Goal: Check status

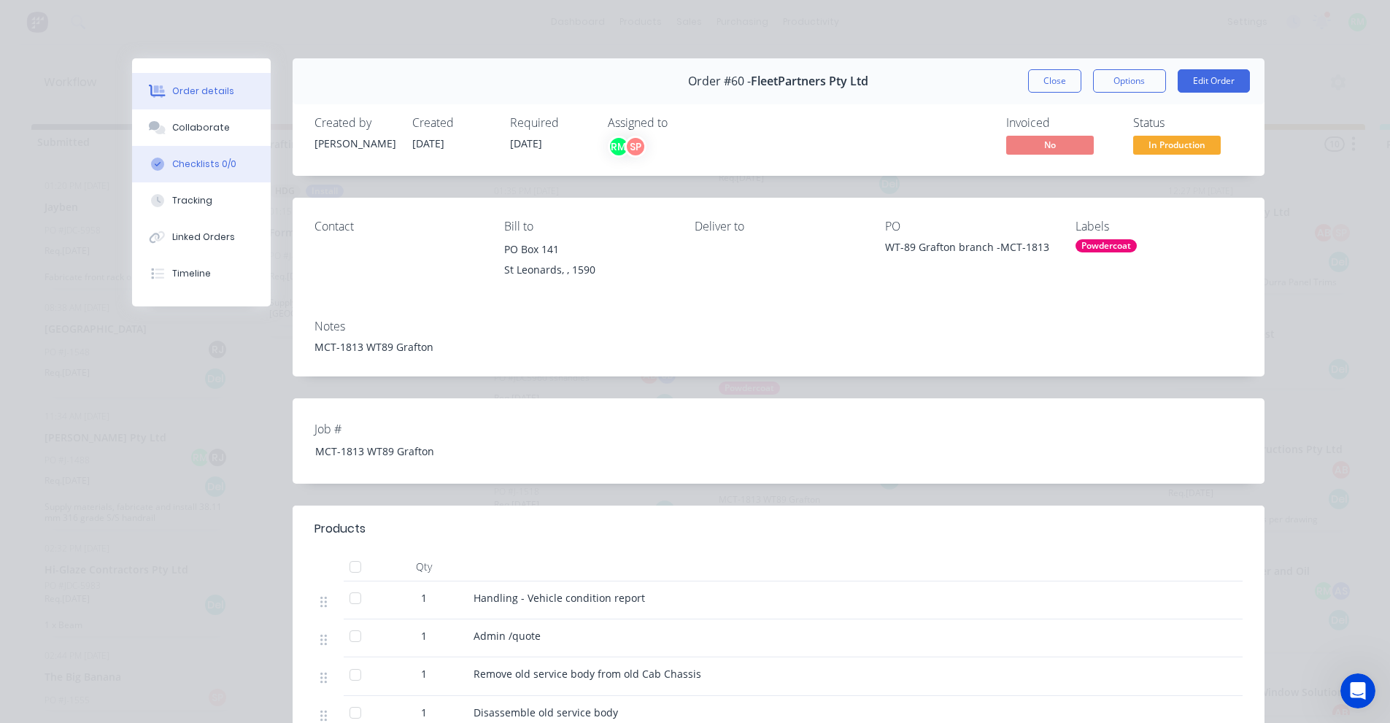
click at [212, 178] on button "Checklists 0/0" at bounding box center [201, 164] width 139 height 36
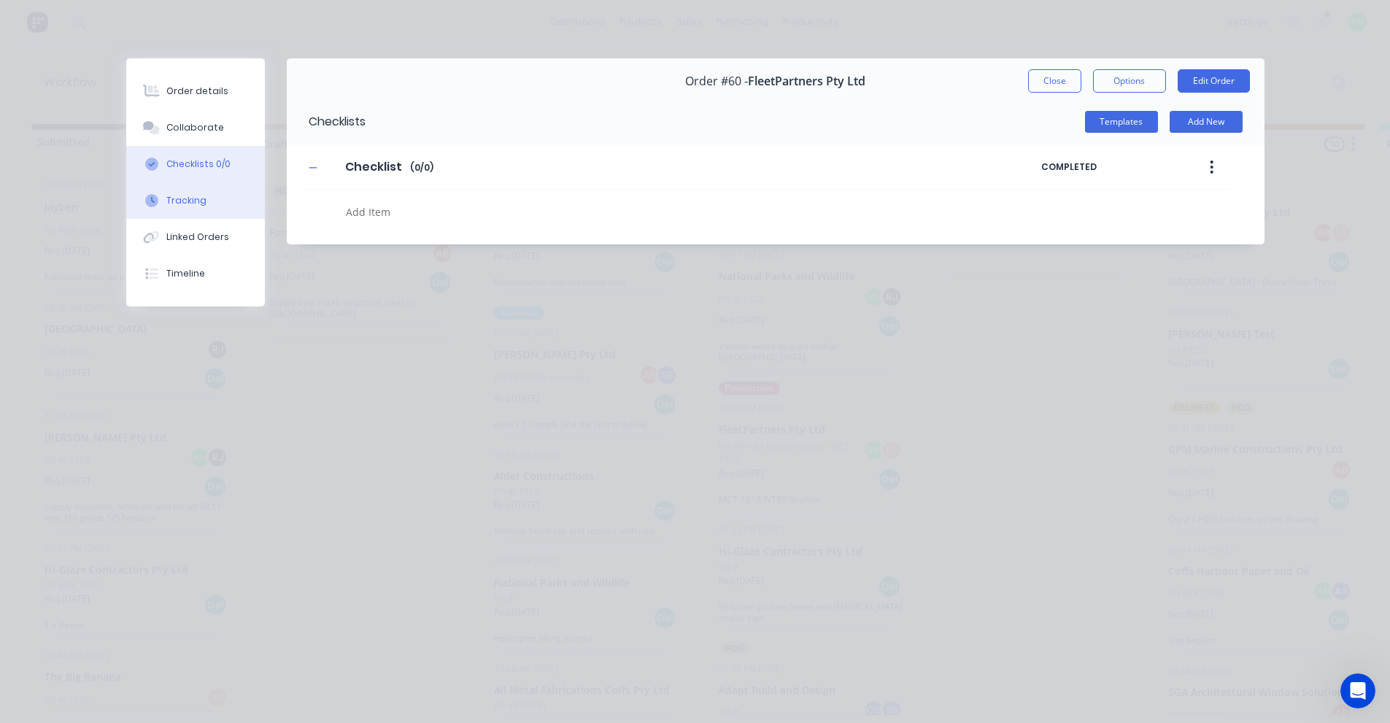
click at [206, 190] on button "Tracking" at bounding box center [195, 200] width 139 height 36
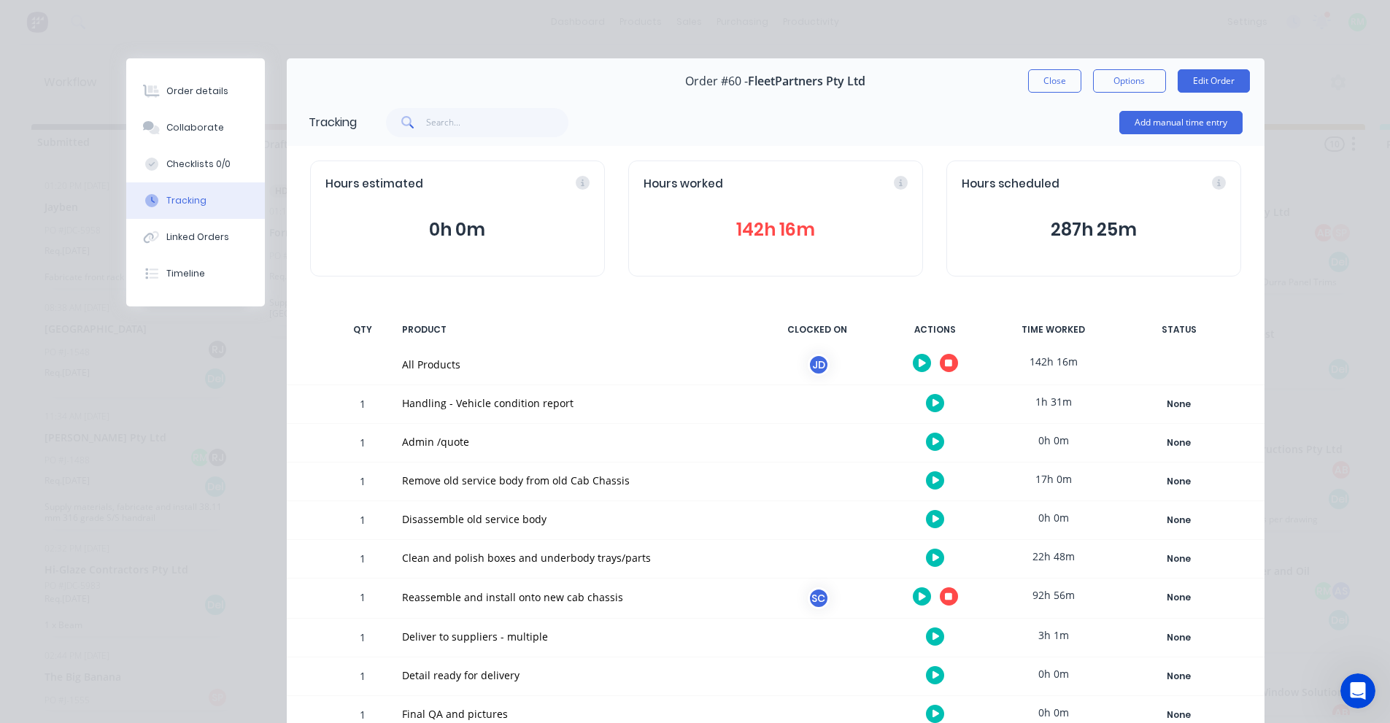
click at [788, 235] on button "142h 16m" at bounding box center [776, 230] width 264 height 28
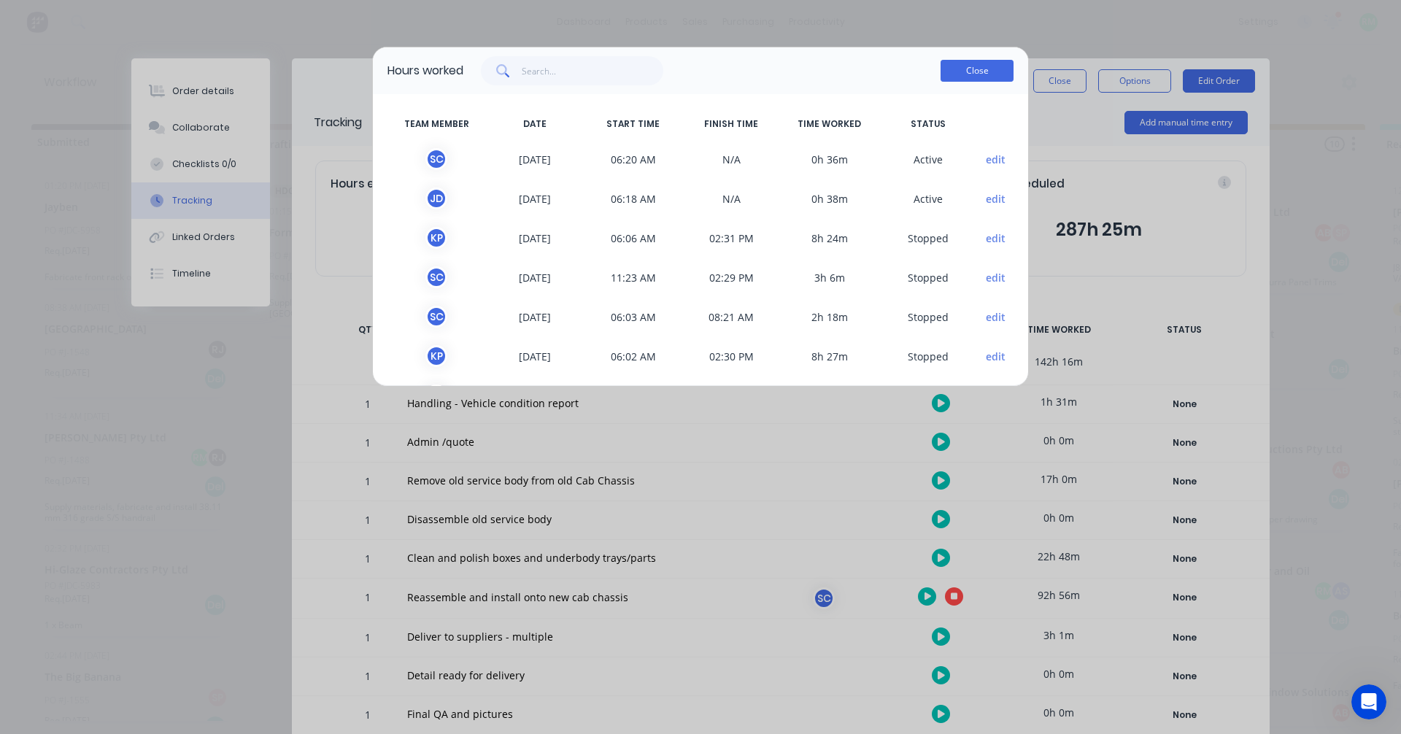
click at [1001, 67] on button "Close" at bounding box center [976, 71] width 73 height 22
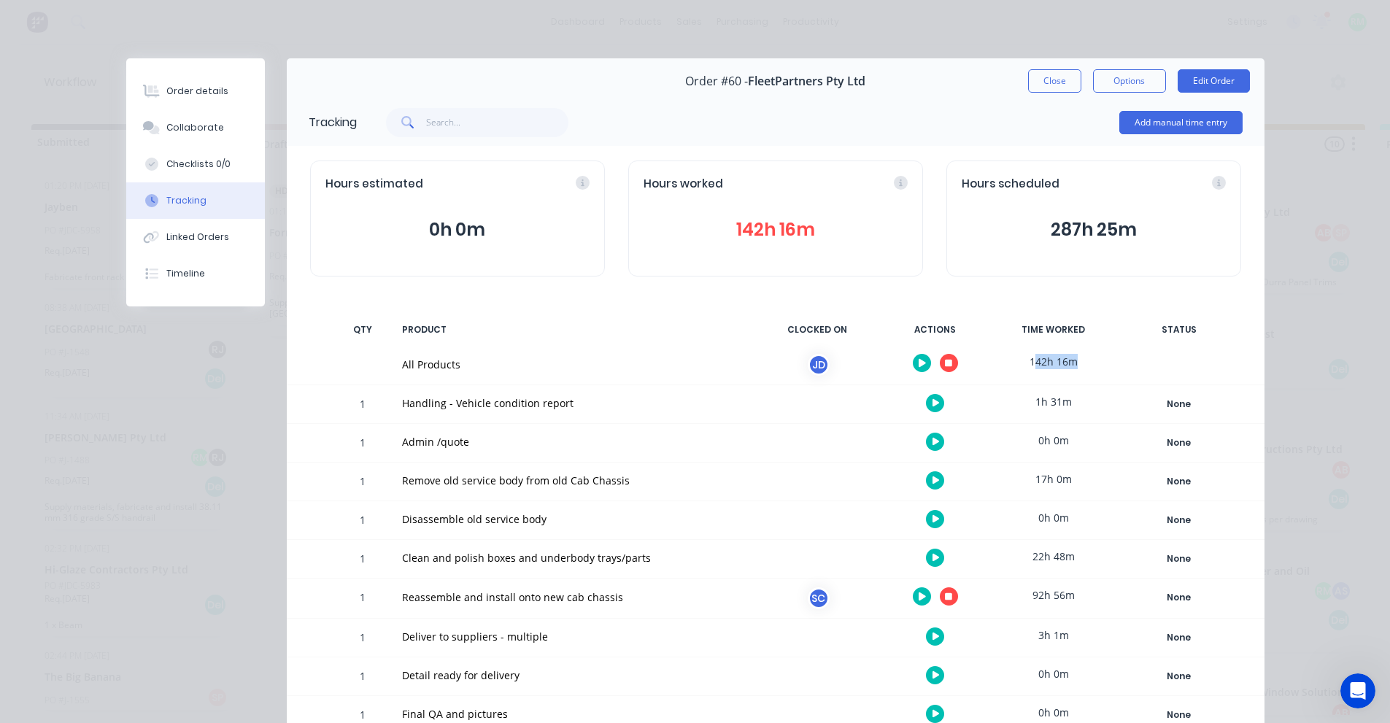
drag, startPoint x: 1074, startPoint y: 360, endPoint x: 1090, endPoint y: 358, distance: 16.2
click at [1090, 358] on div "142h 16m" at bounding box center [1053, 361] width 109 height 33
click at [1013, 359] on div "142h 16m" at bounding box center [1053, 361] width 109 height 33
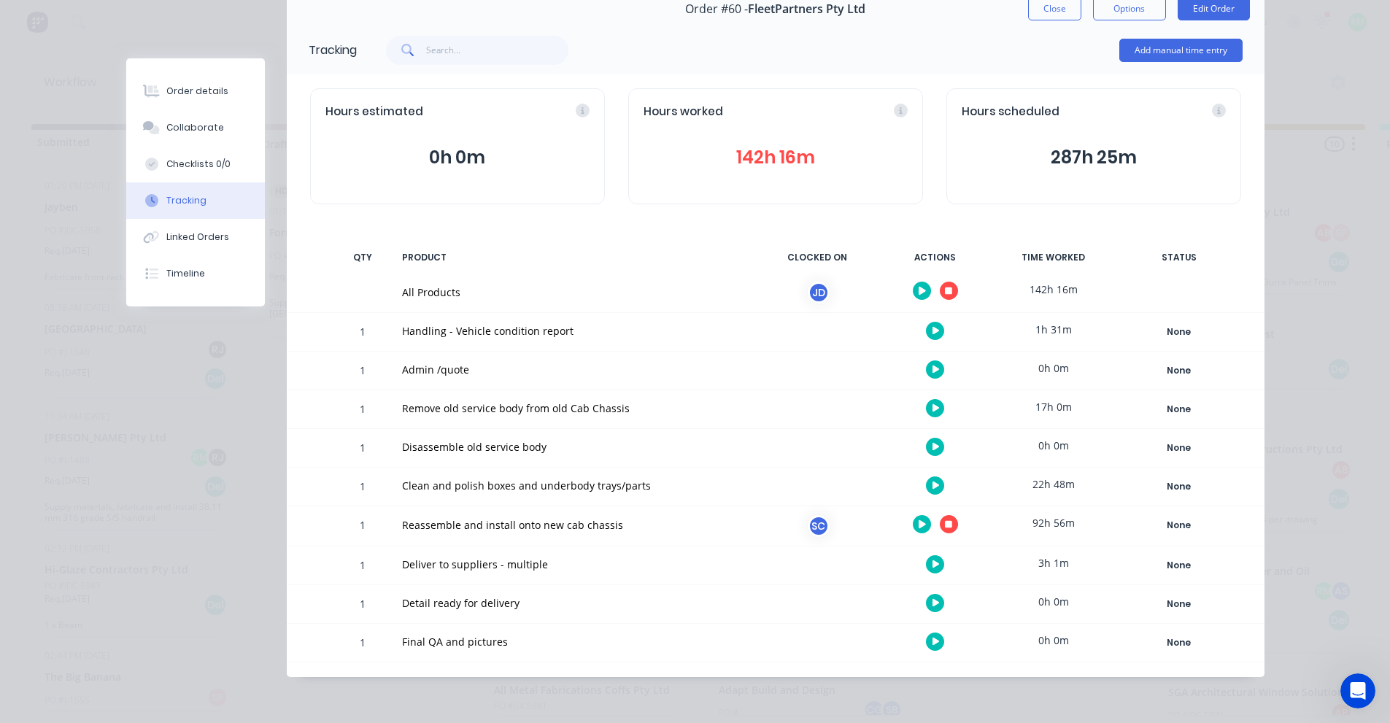
scroll to position [3, 0]
drag, startPoint x: 1039, startPoint y: 527, endPoint x: 1069, endPoint y: 522, distance: 30.2
click at [1069, 522] on div "92h 56m" at bounding box center [1053, 522] width 109 height 33
click at [1171, 527] on div "None" at bounding box center [1179, 525] width 105 height 19
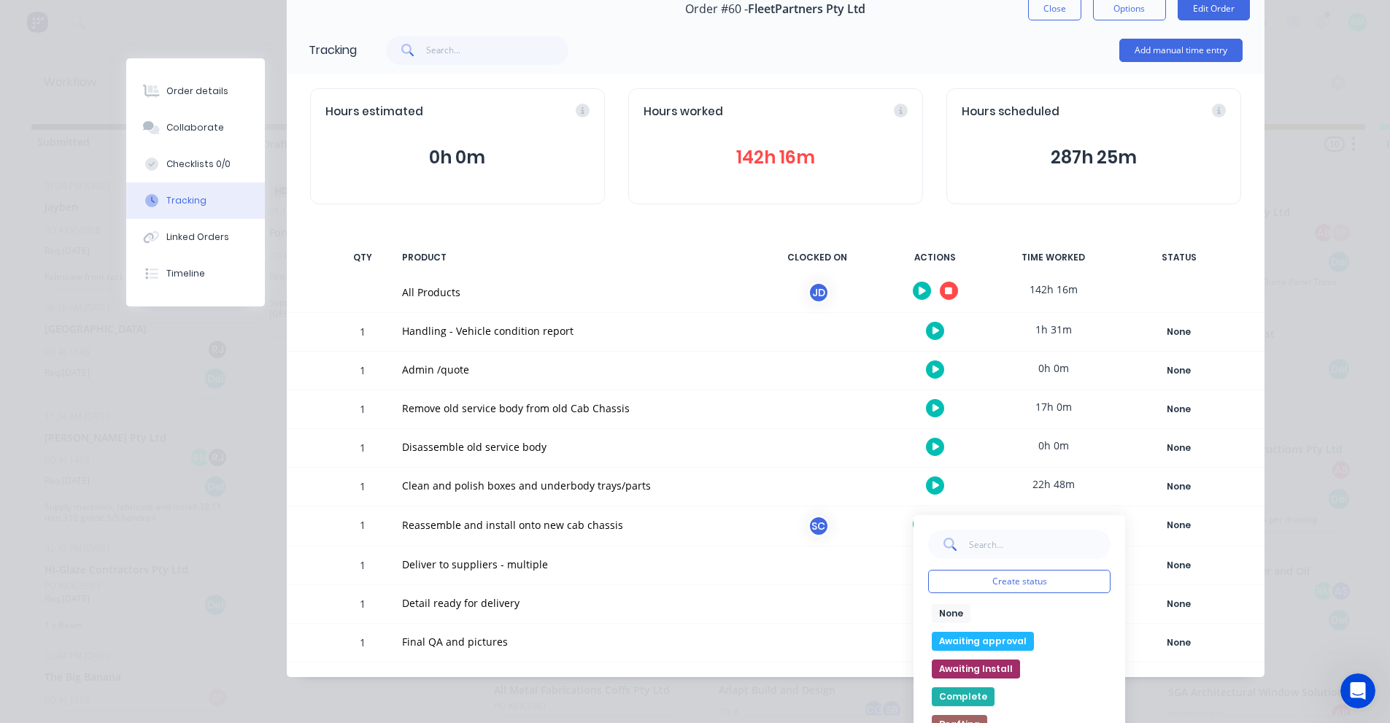
click at [607, 518] on div "Reassemble and install onto new cab chassis" at bounding box center [573, 524] width 343 height 15
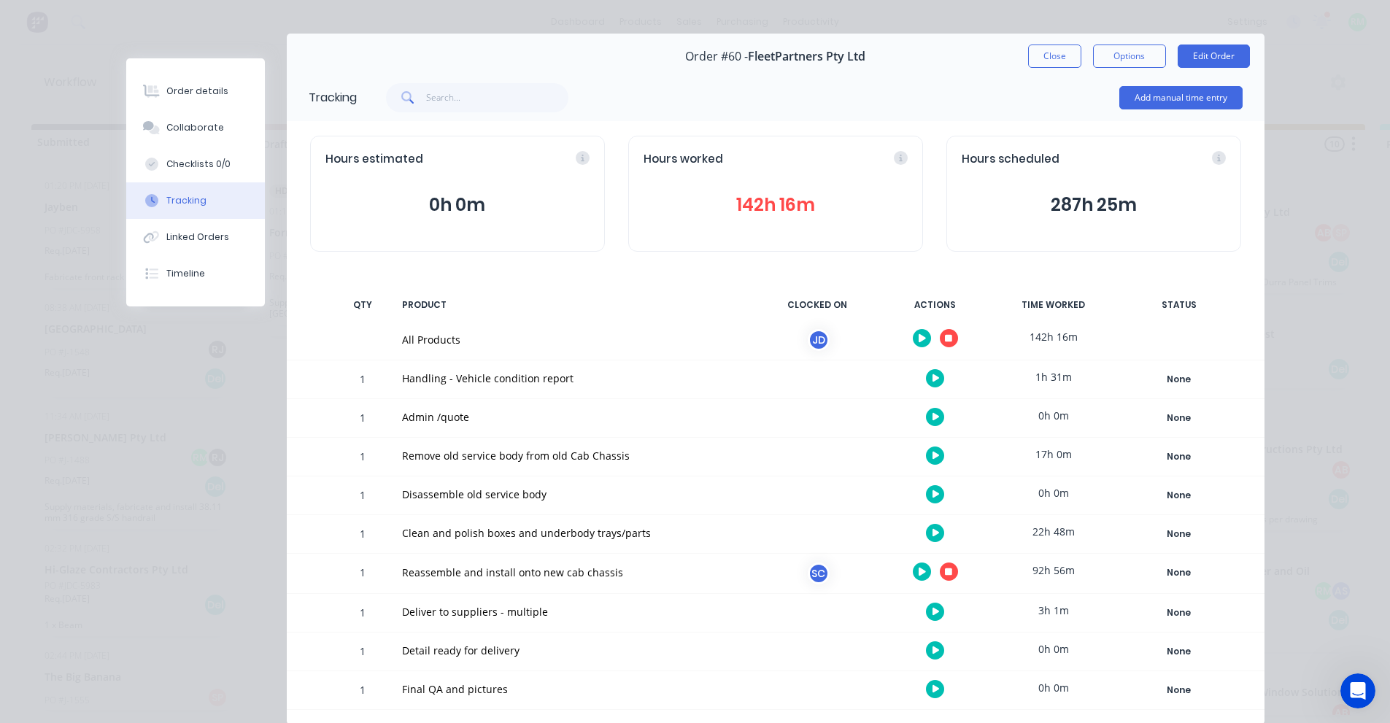
scroll to position [0, 0]
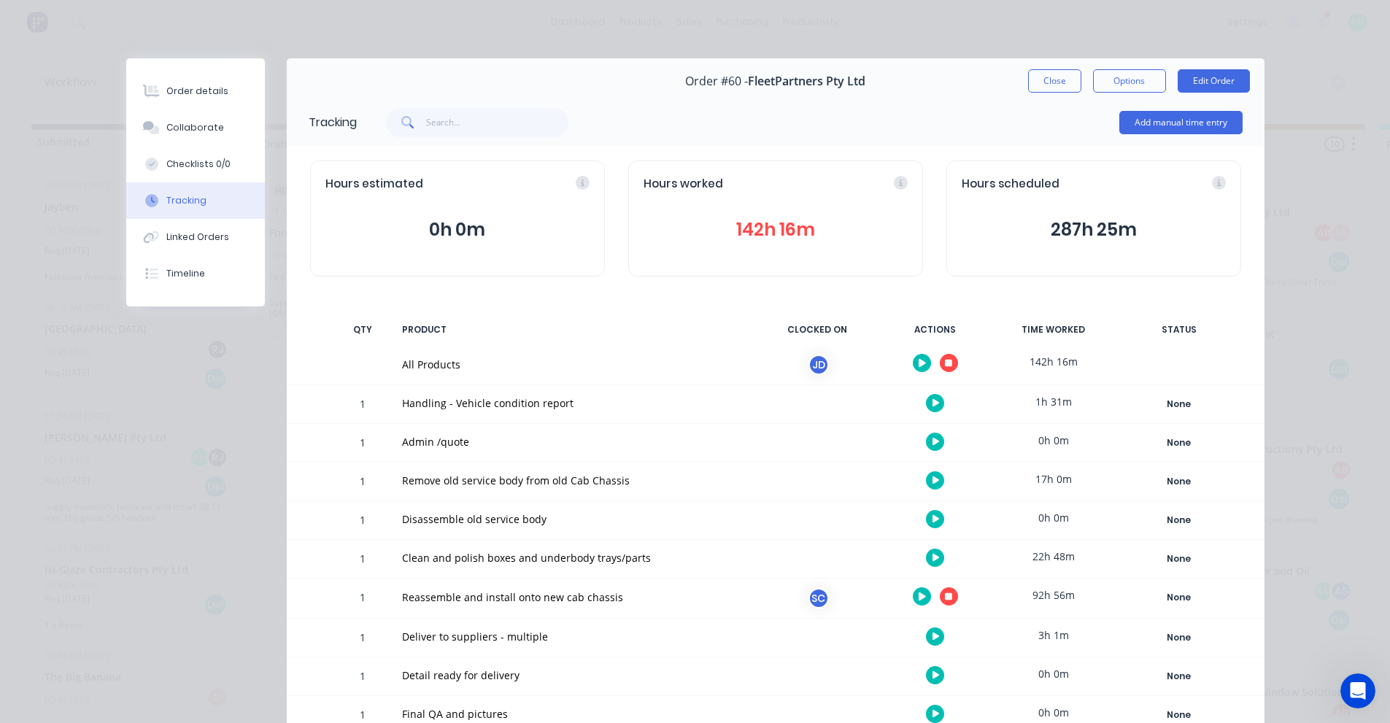
click at [760, 239] on button "142h 16m" at bounding box center [776, 230] width 264 height 28
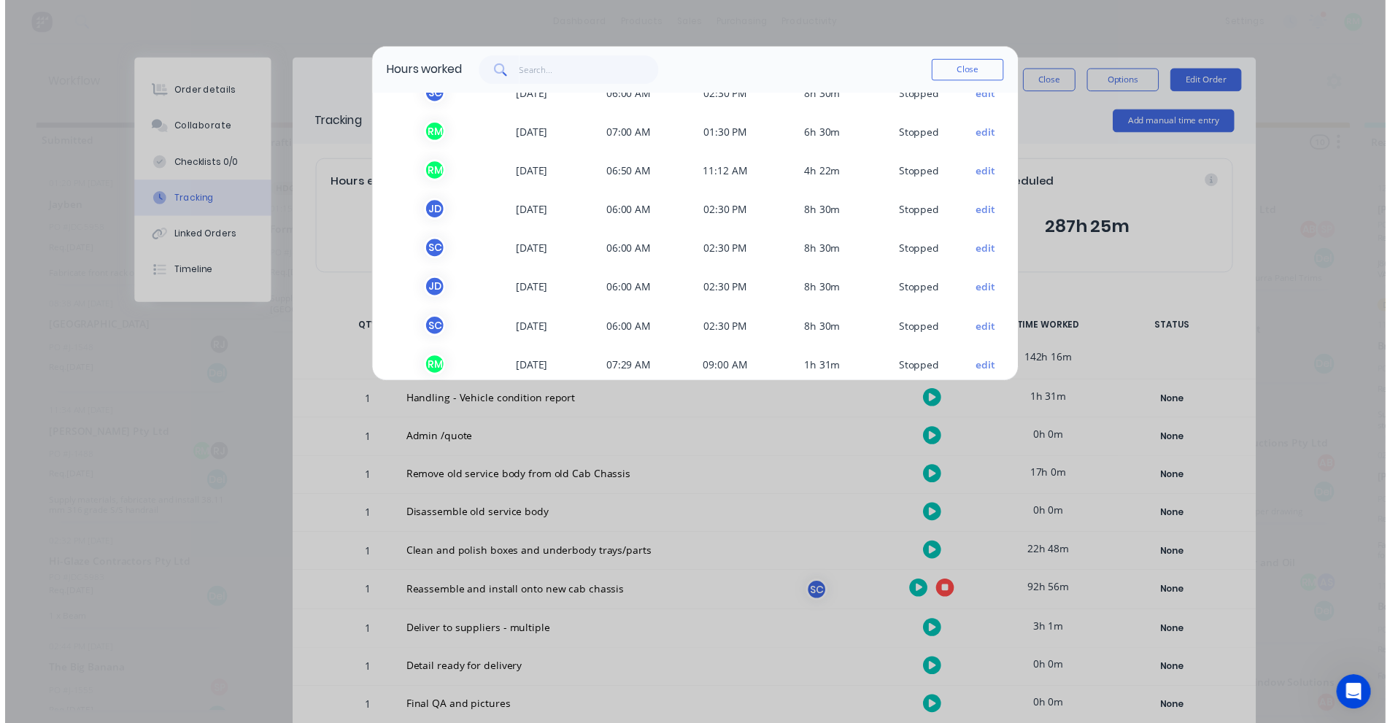
scroll to position [714, 0]
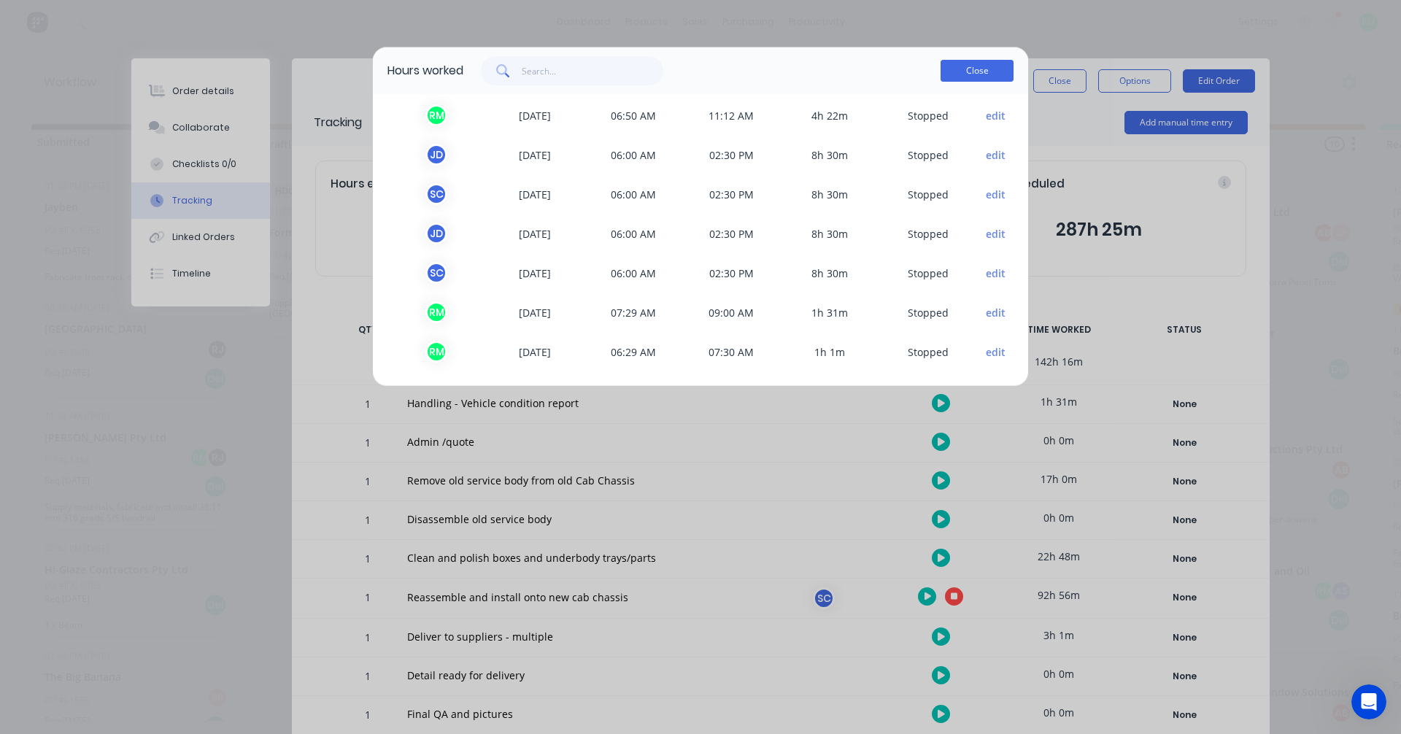
click at [984, 72] on button "Close" at bounding box center [976, 71] width 73 height 22
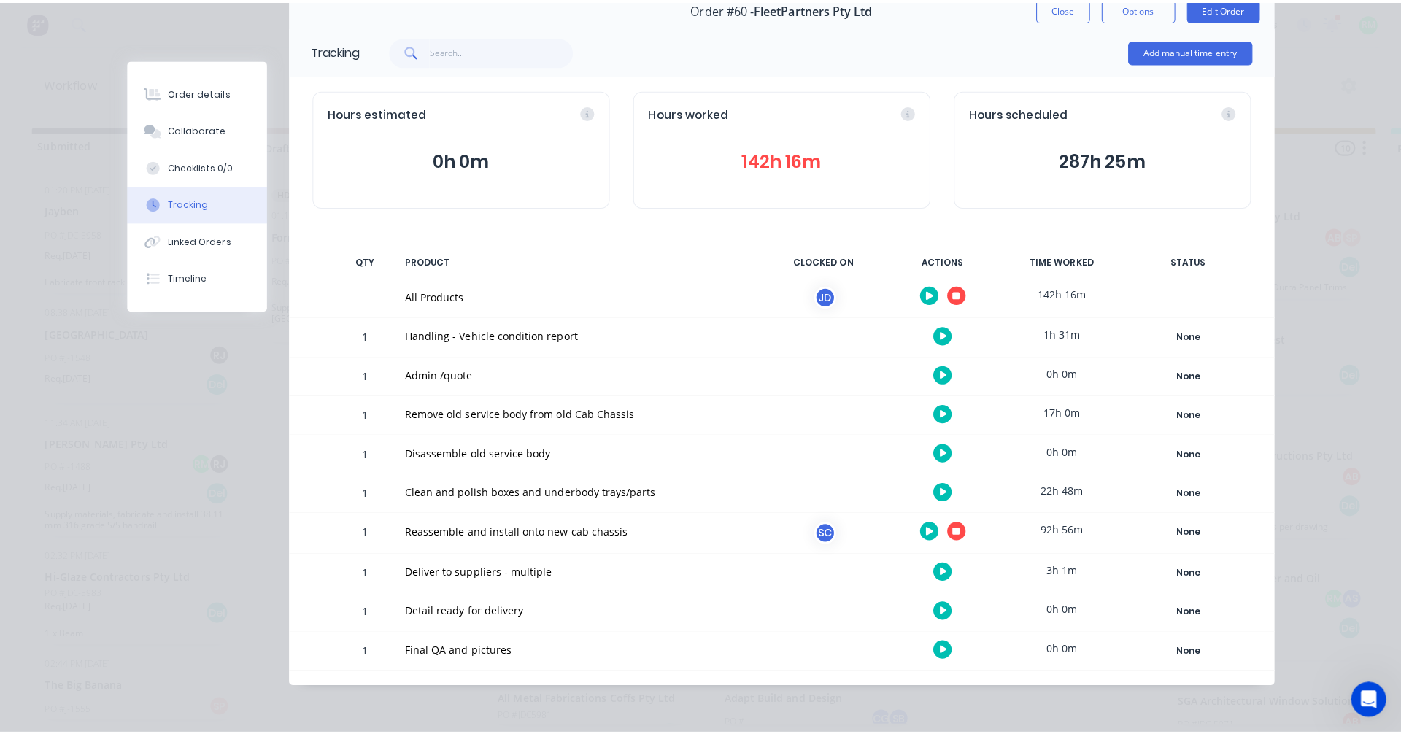
scroll to position [0, 0]
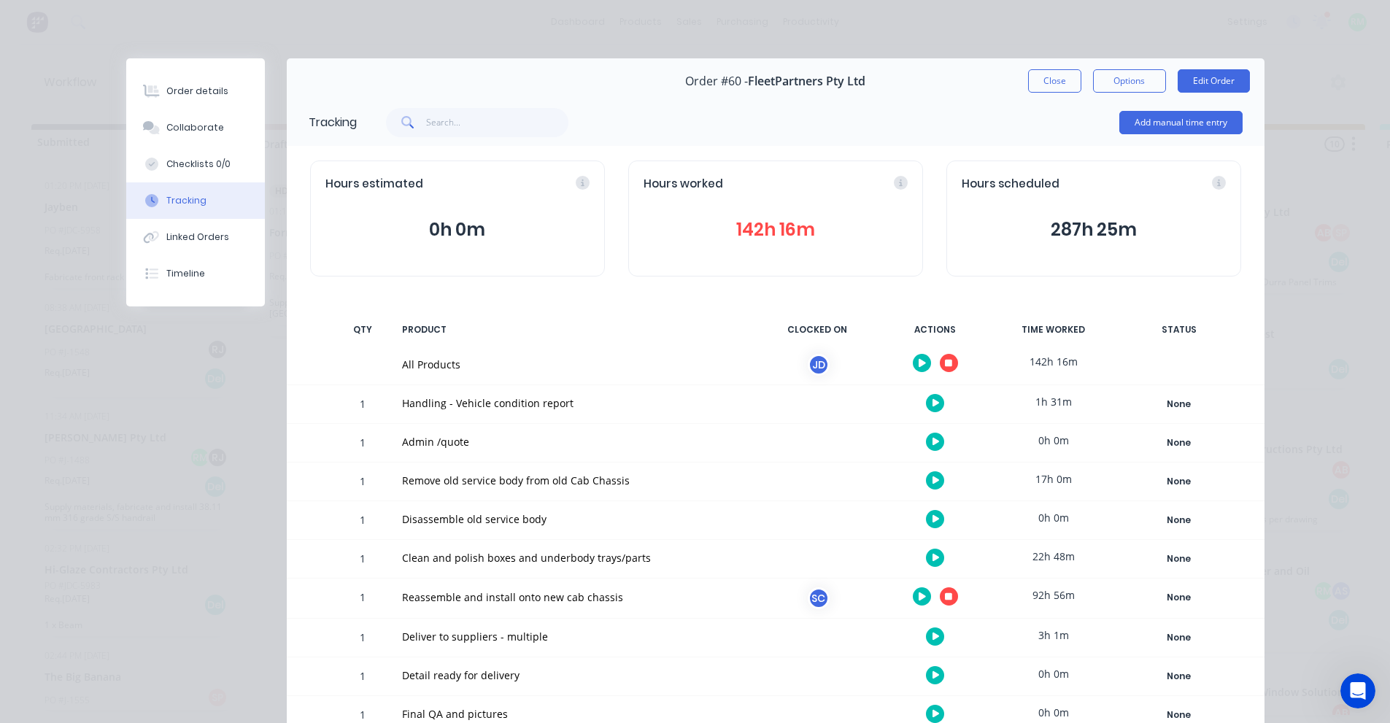
click at [1102, 236] on button "287h 25m" at bounding box center [1094, 230] width 264 height 28
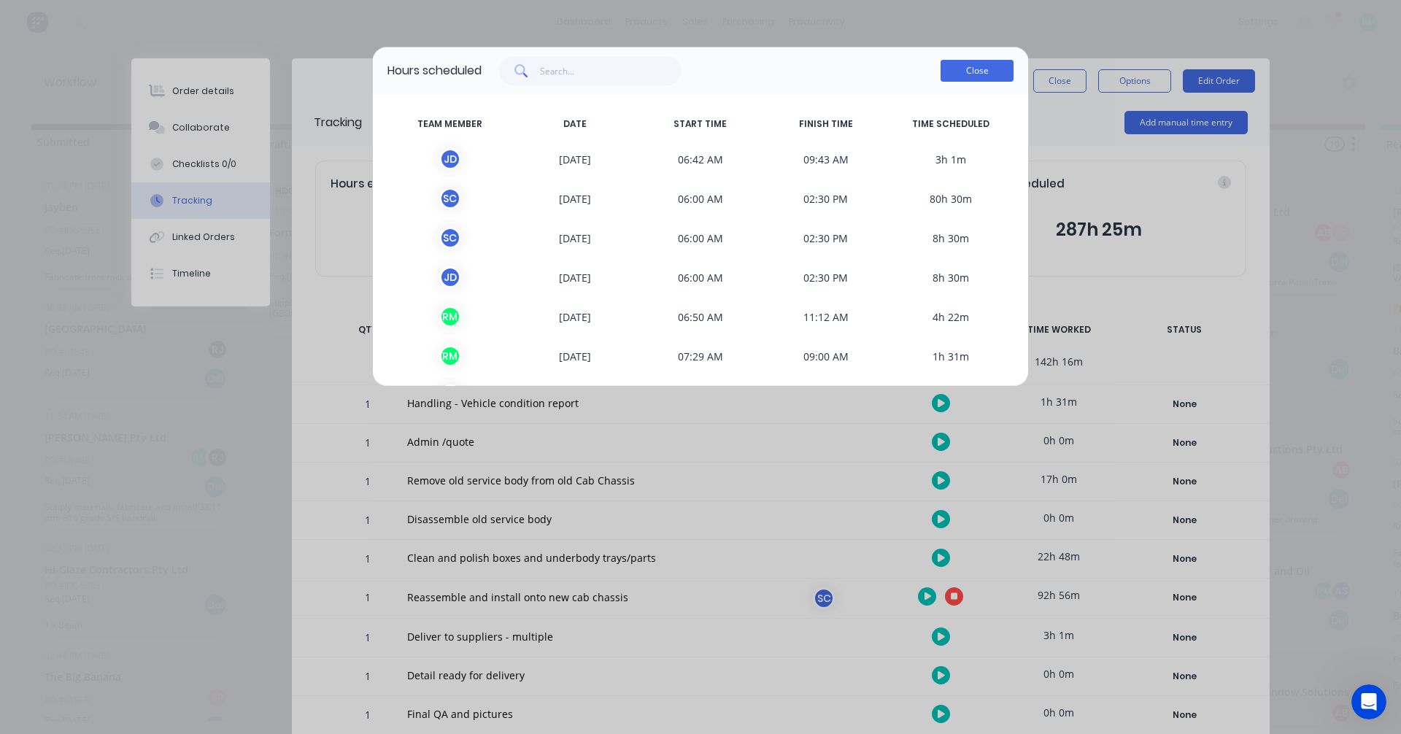
click at [984, 75] on button "Close" at bounding box center [976, 71] width 73 height 22
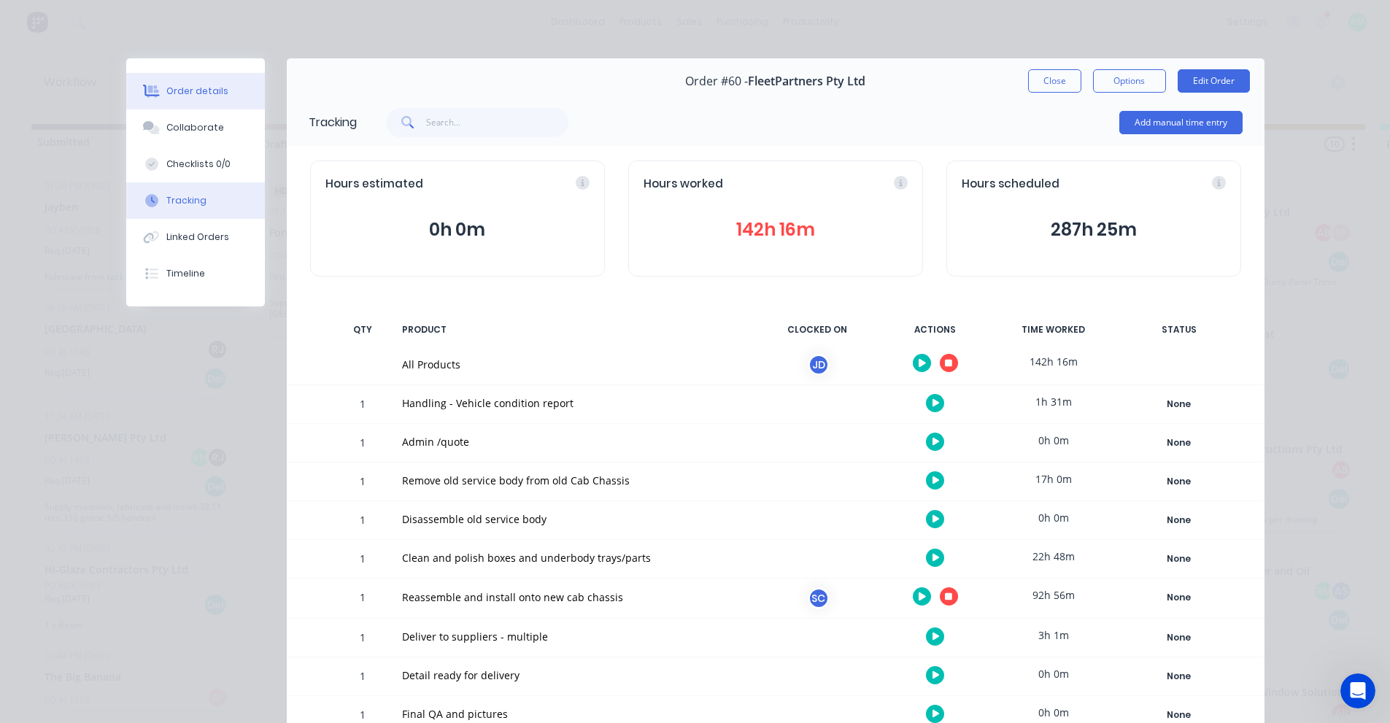
click at [212, 85] on div "Order details" at bounding box center [197, 91] width 62 height 13
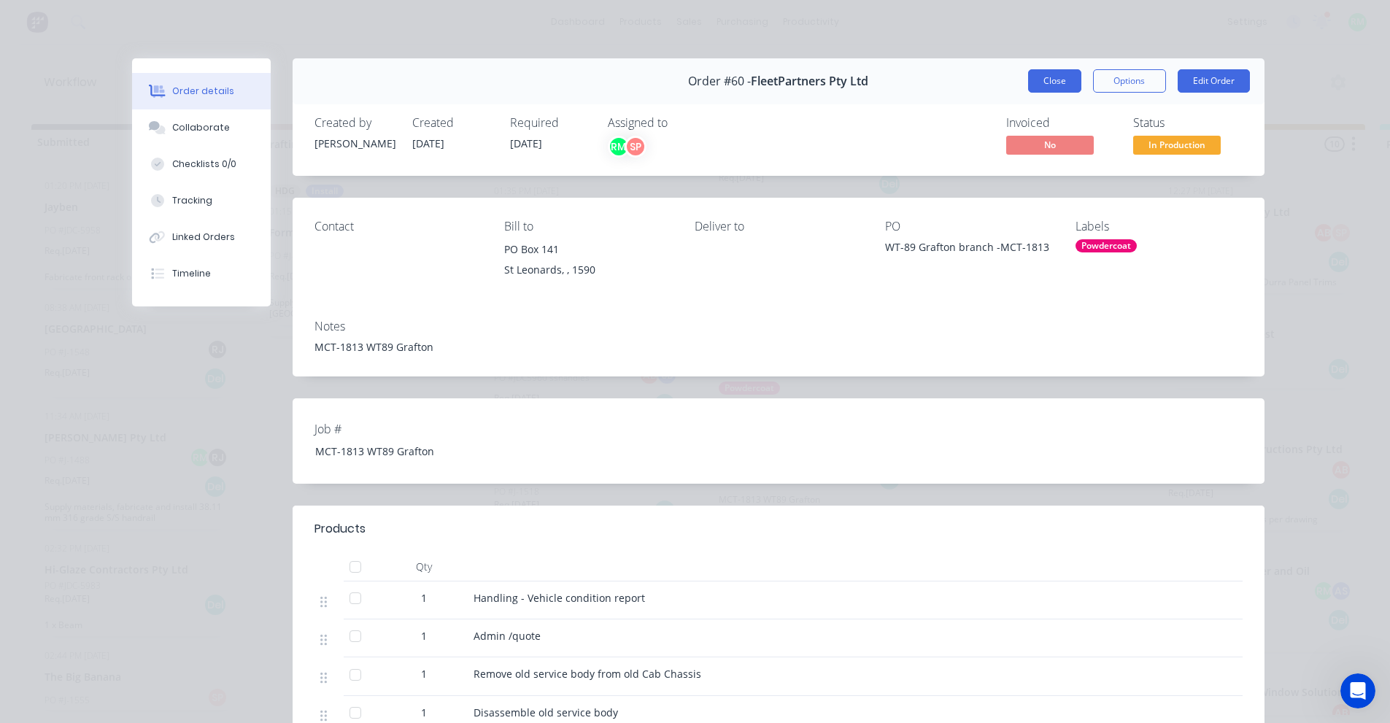
click at [1032, 81] on button "Close" at bounding box center [1054, 80] width 53 height 23
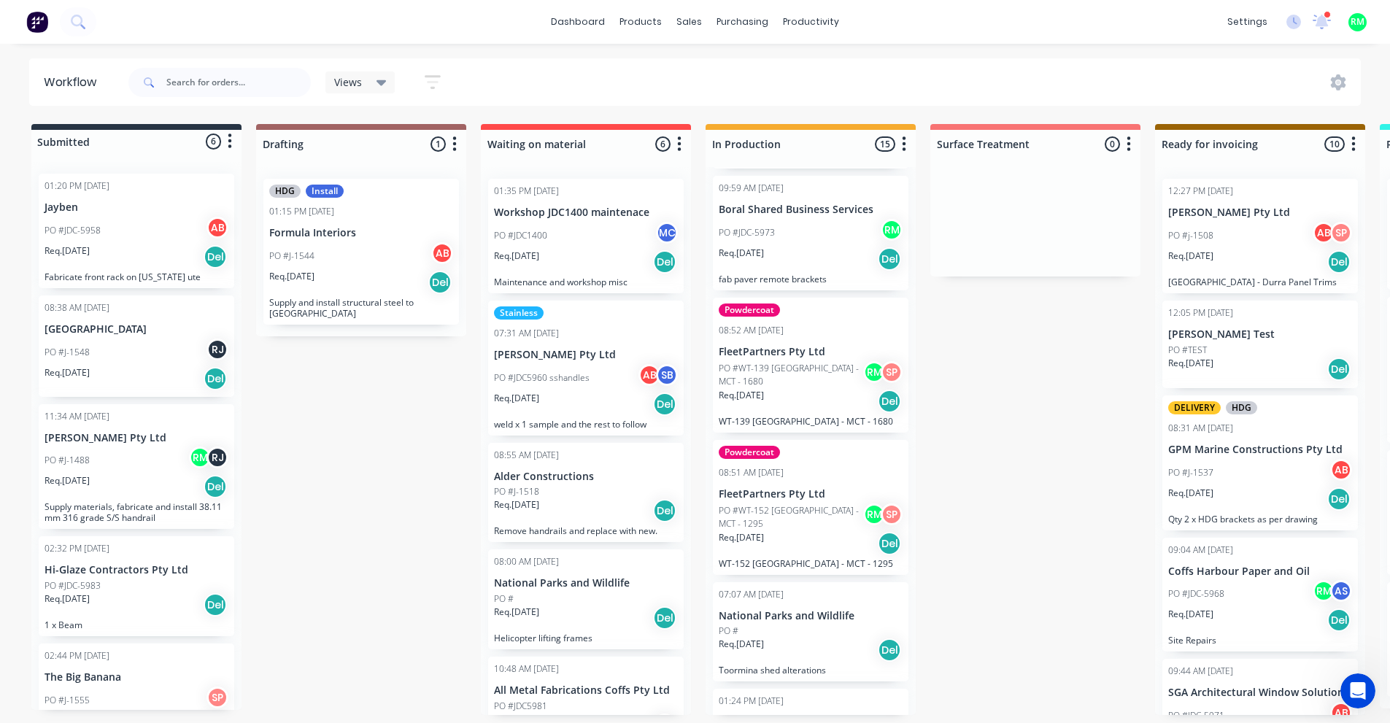
scroll to position [1240, 0]
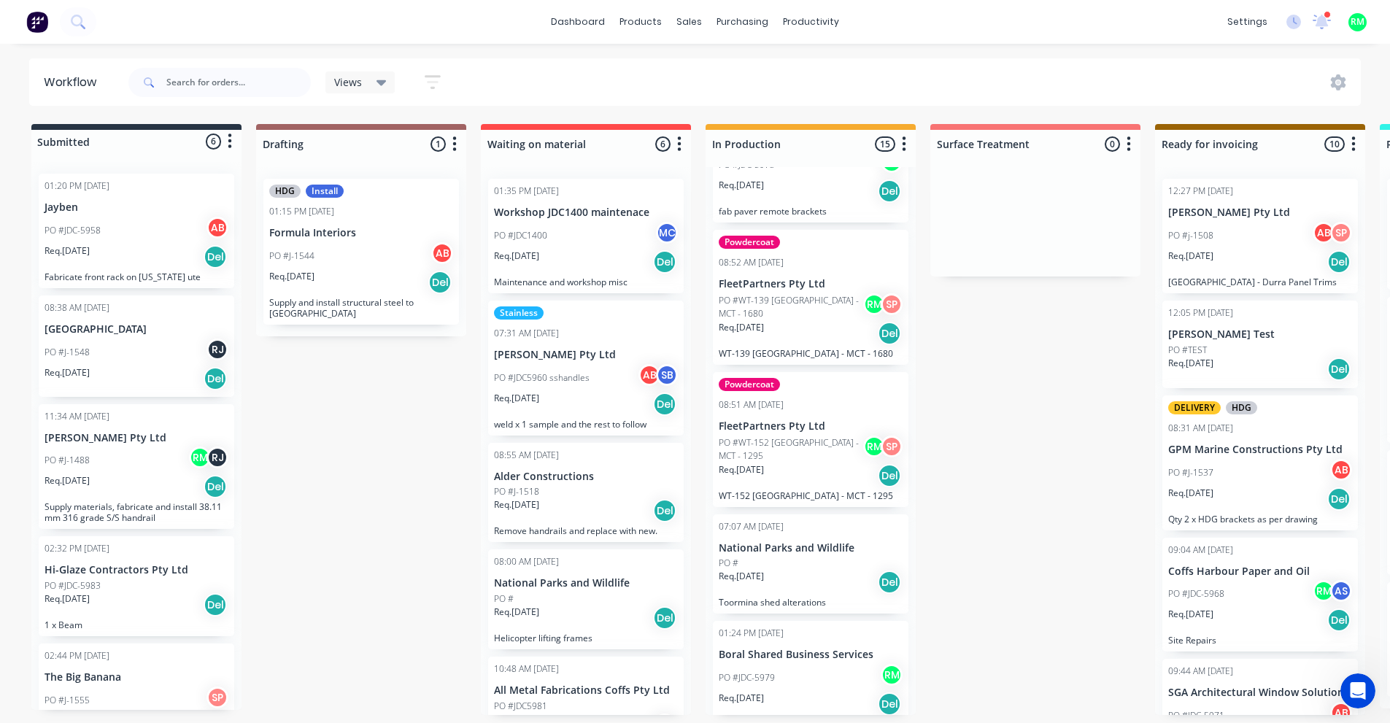
click at [776, 278] on p "FleetPartners Pty Ltd" at bounding box center [811, 284] width 184 height 12
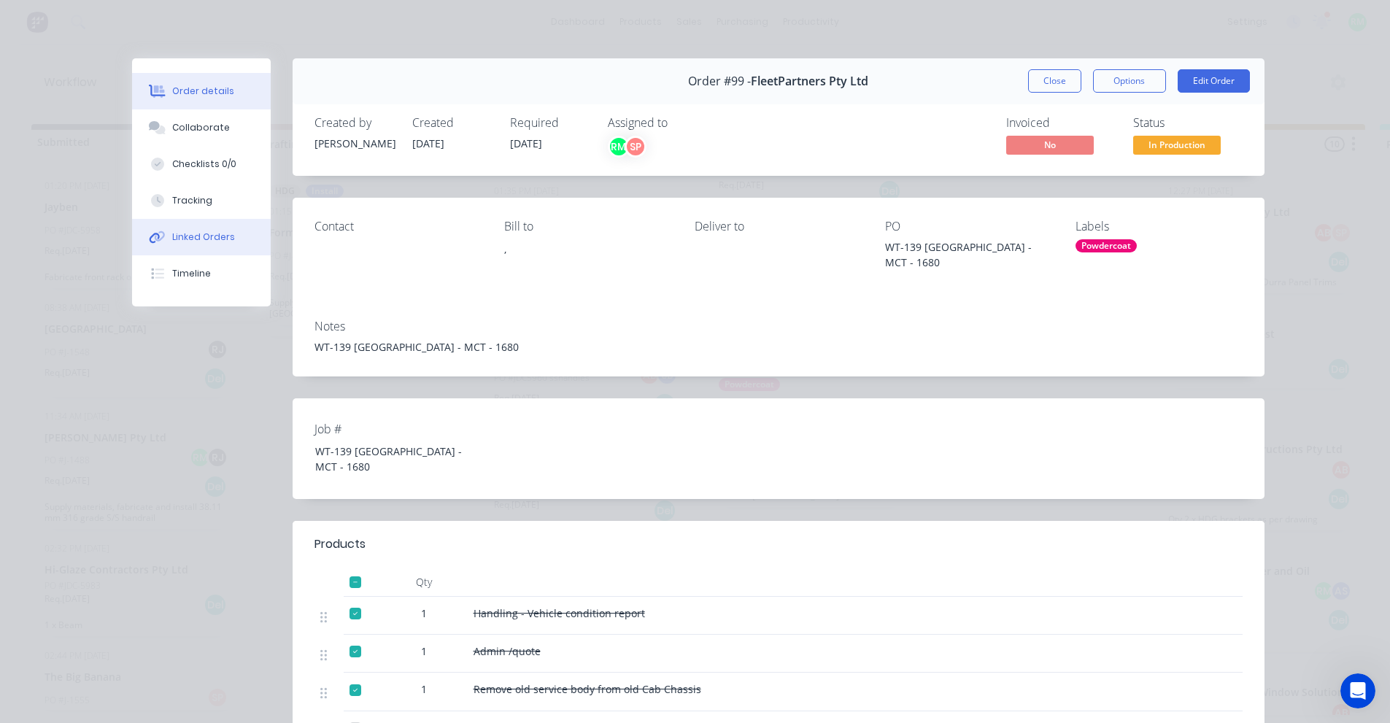
click at [193, 240] on div "Linked Orders" at bounding box center [203, 237] width 63 height 13
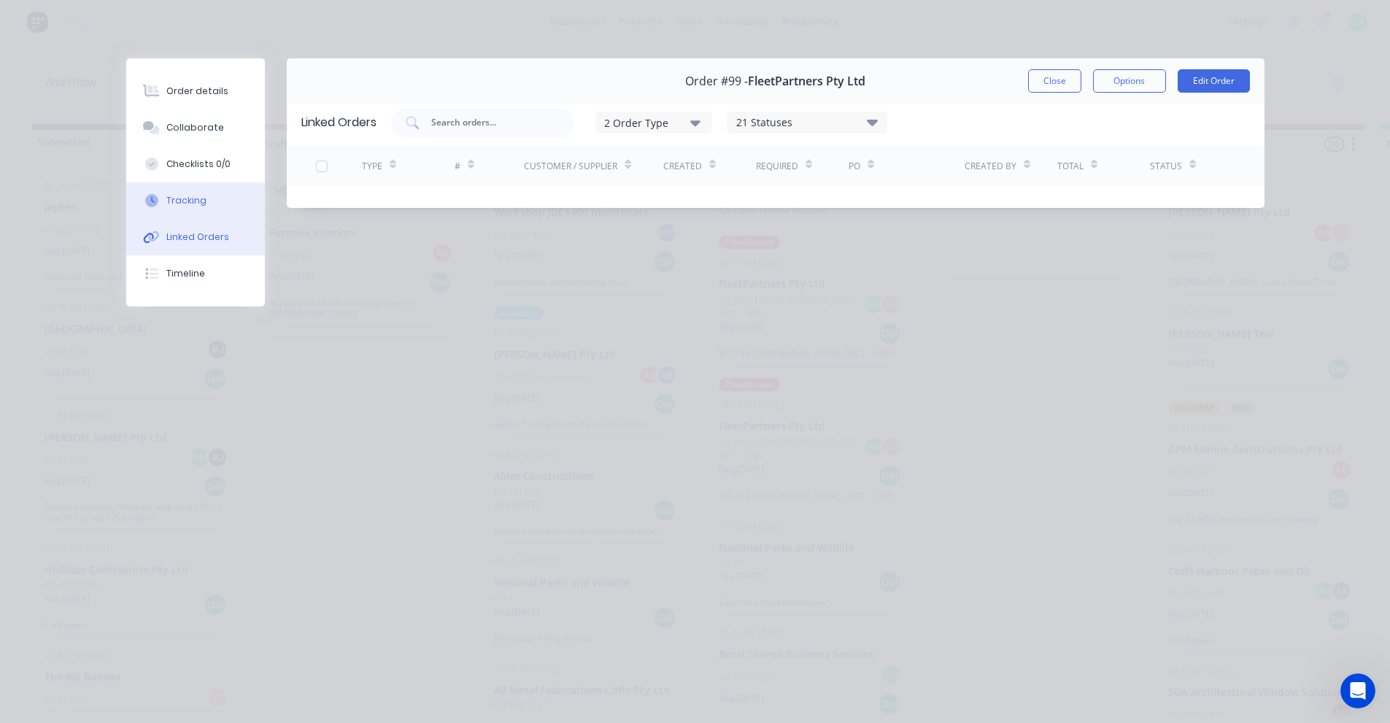
click at [210, 197] on button "Tracking" at bounding box center [195, 200] width 139 height 36
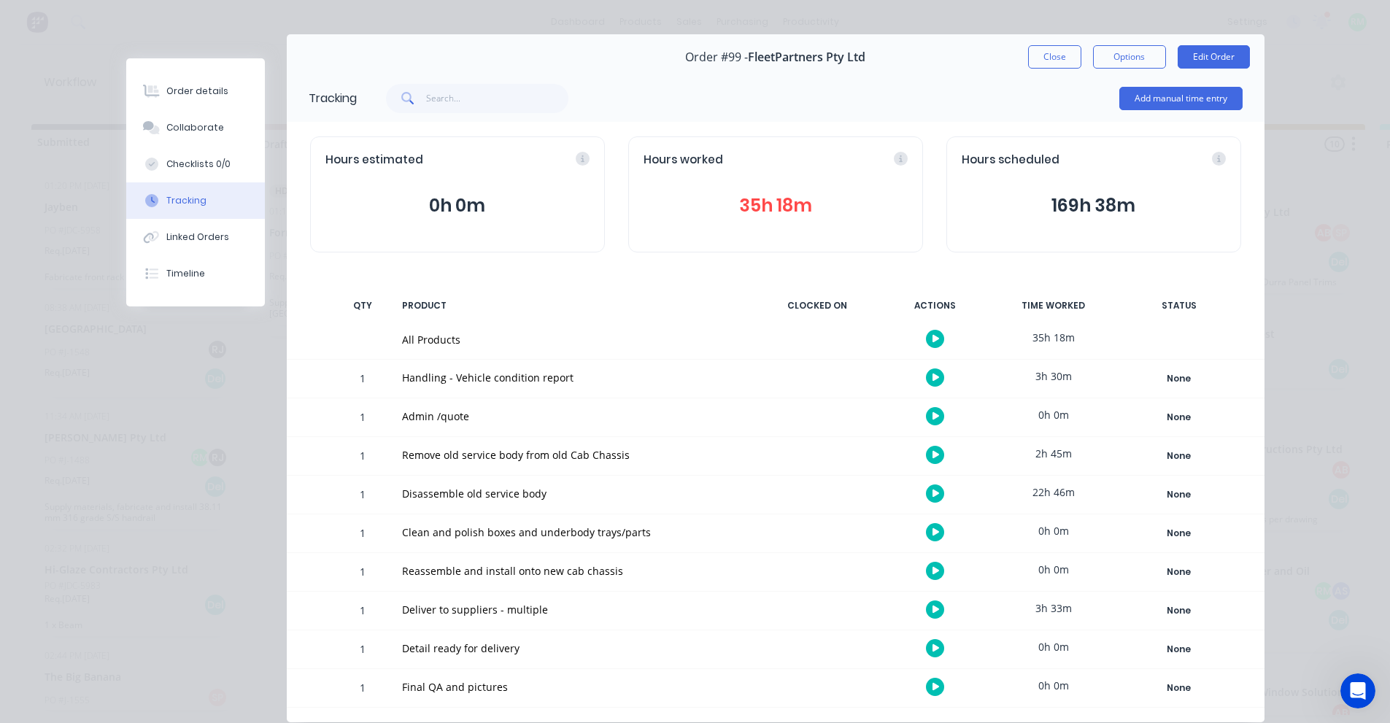
scroll to position [0, 0]
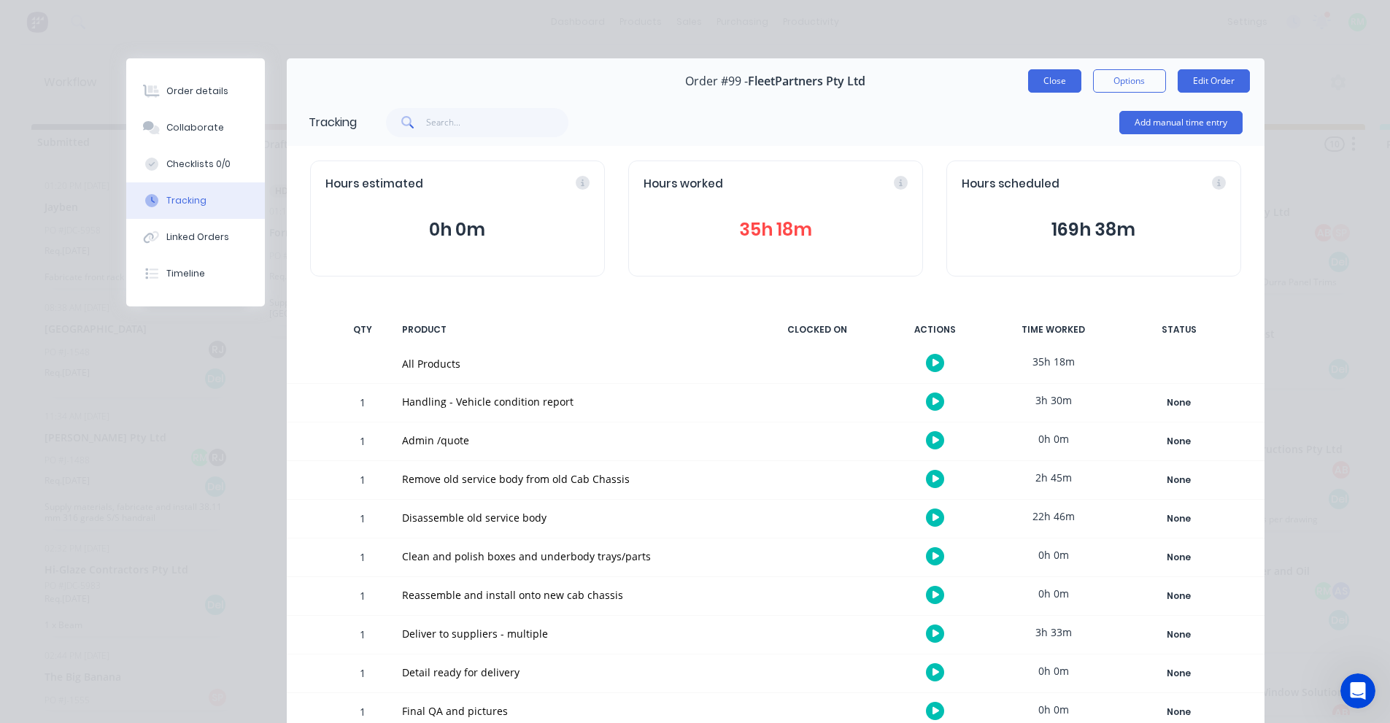
click at [1062, 79] on button "Close" at bounding box center [1054, 80] width 53 height 23
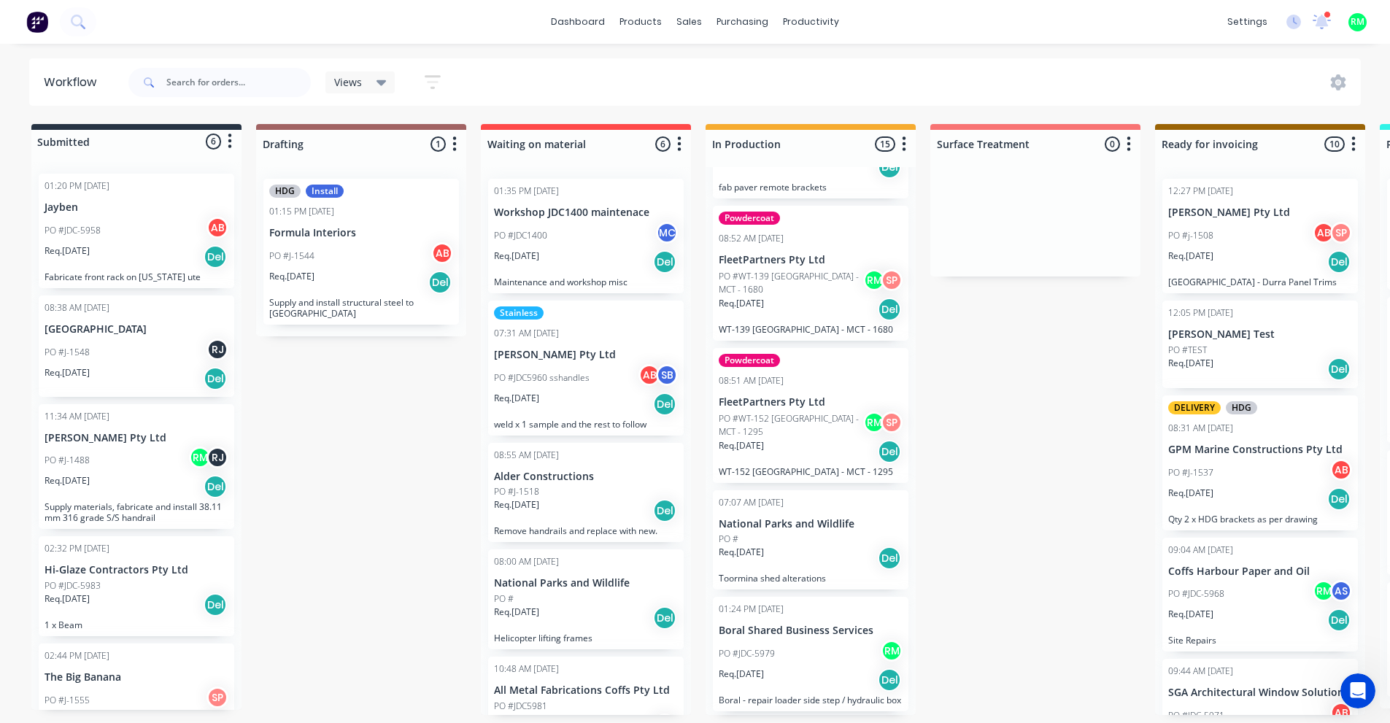
scroll to position [1234, 0]
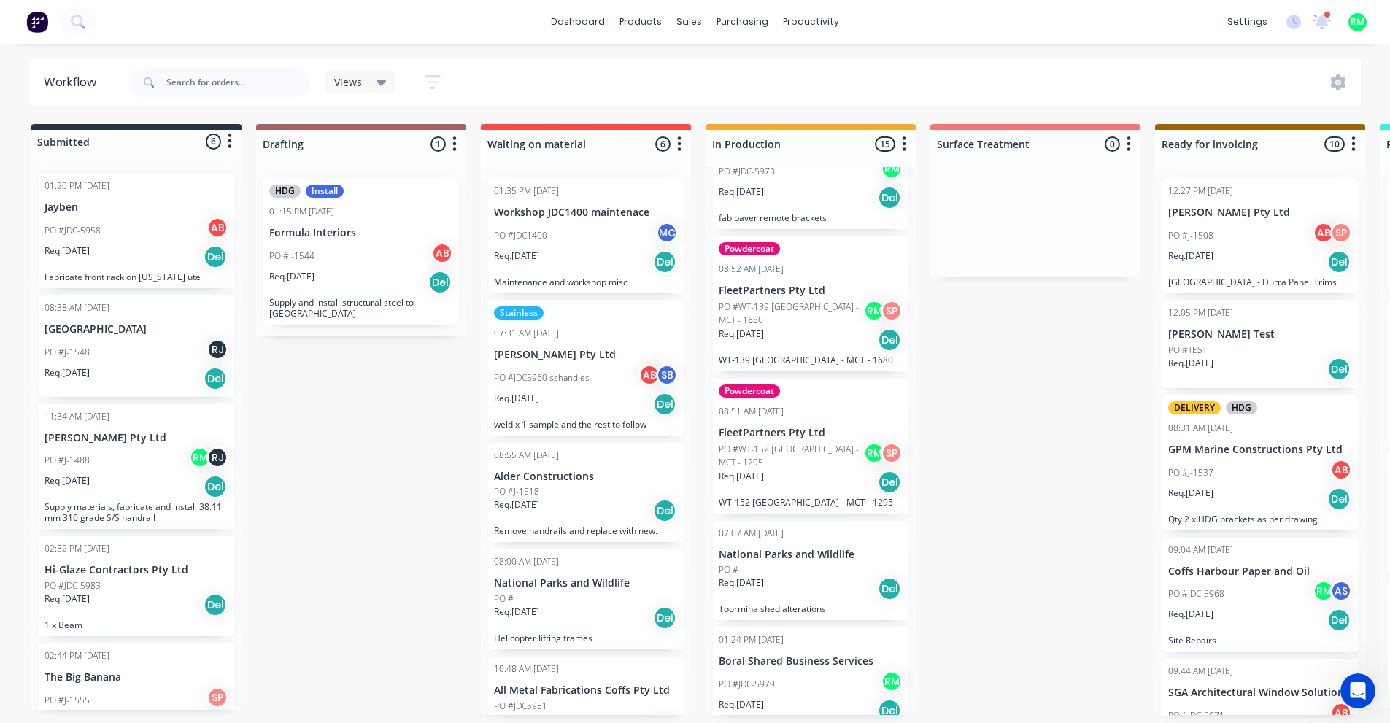
click at [767, 300] on div "PO #WT-139 [GEOGRAPHIC_DATA] - MCT - 1680 RM SP" at bounding box center [811, 314] width 184 height 28
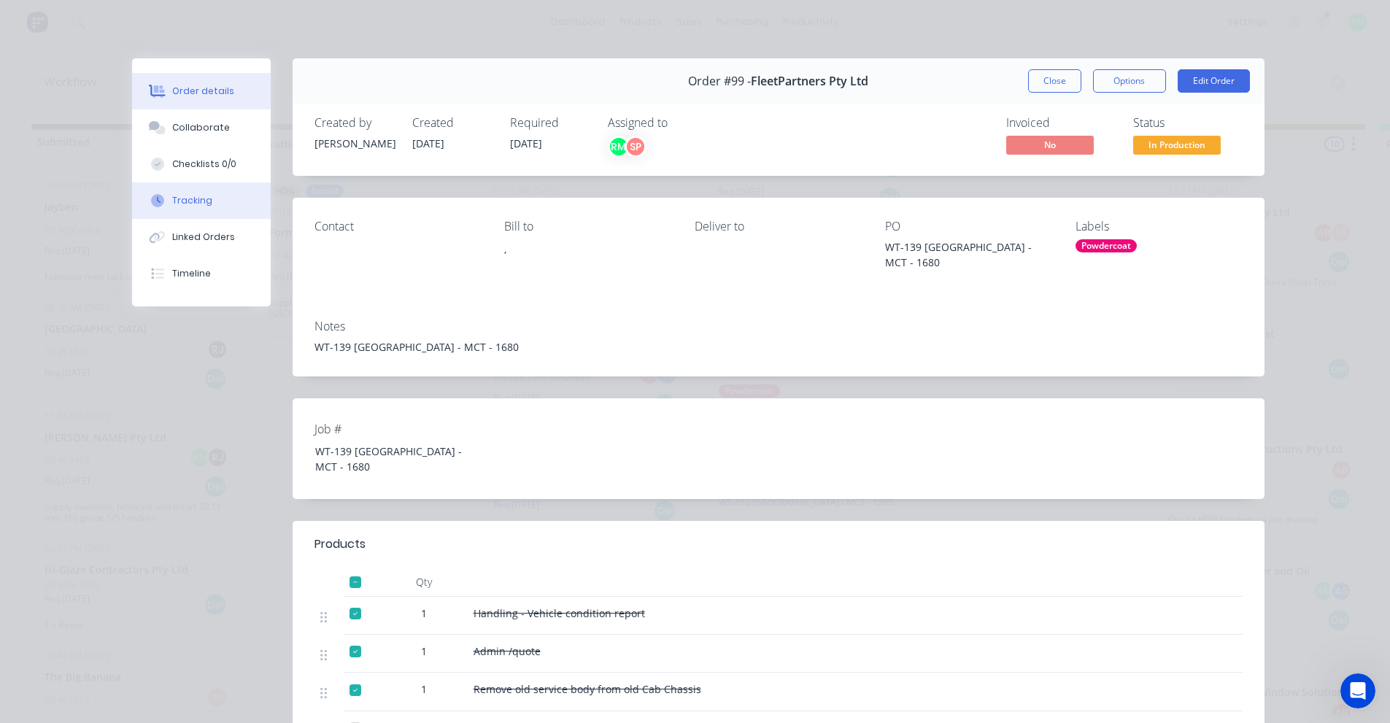
click at [198, 209] on button "Tracking" at bounding box center [201, 200] width 139 height 36
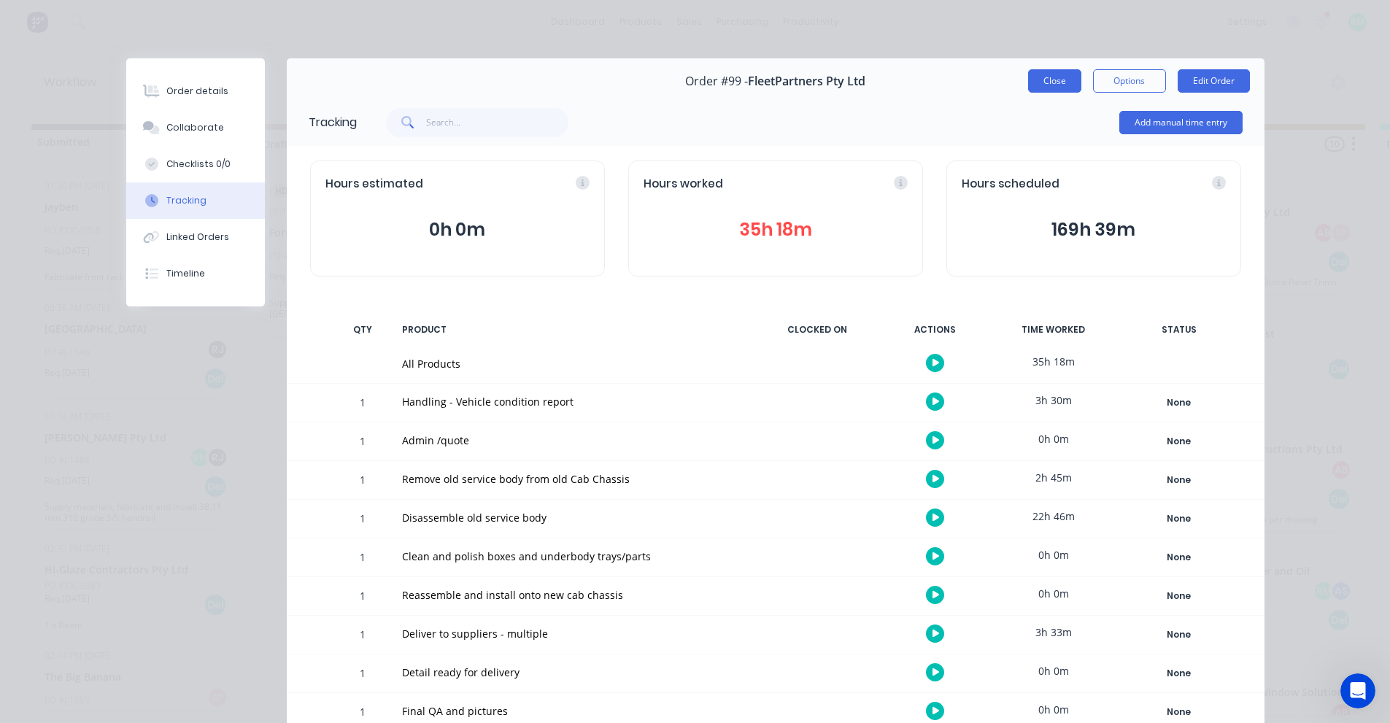
click at [1054, 80] on button "Close" at bounding box center [1054, 80] width 53 height 23
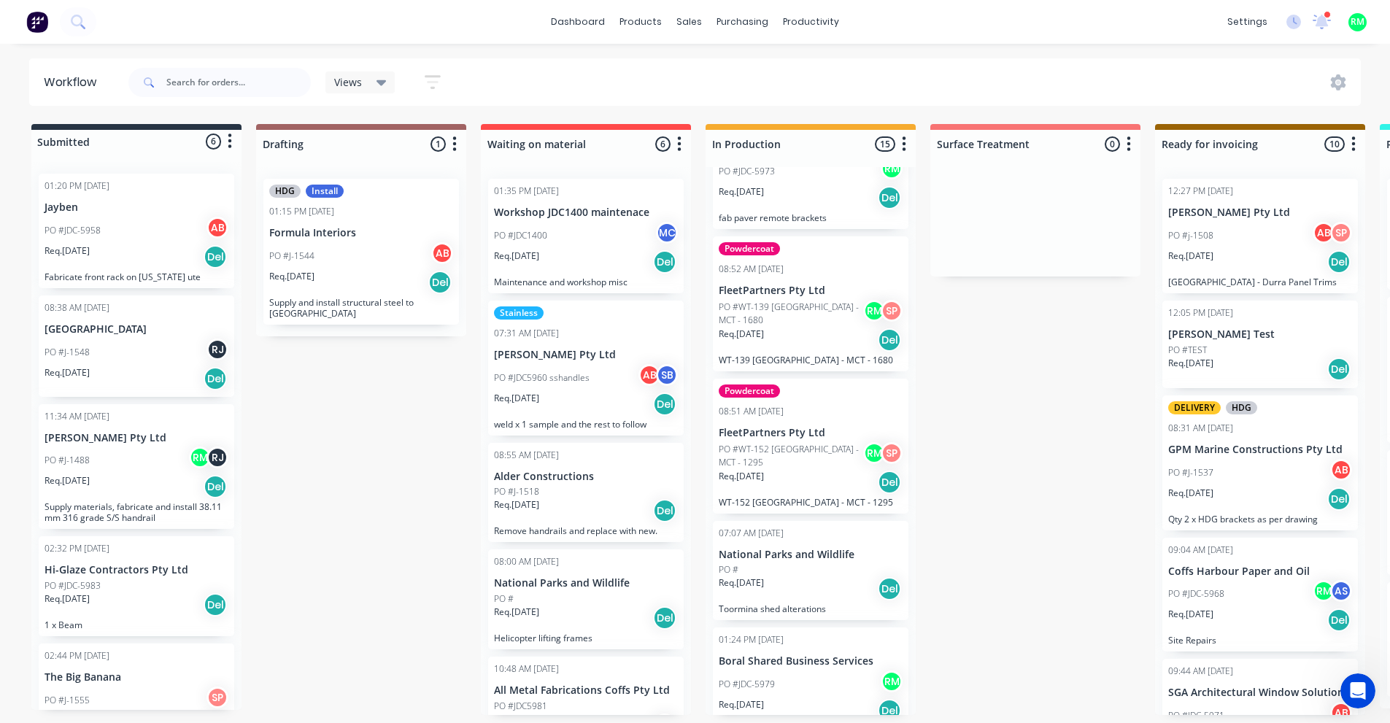
click at [769, 443] on p "PO #WT-152 [GEOGRAPHIC_DATA] - MCT - 1295" at bounding box center [791, 456] width 144 height 26
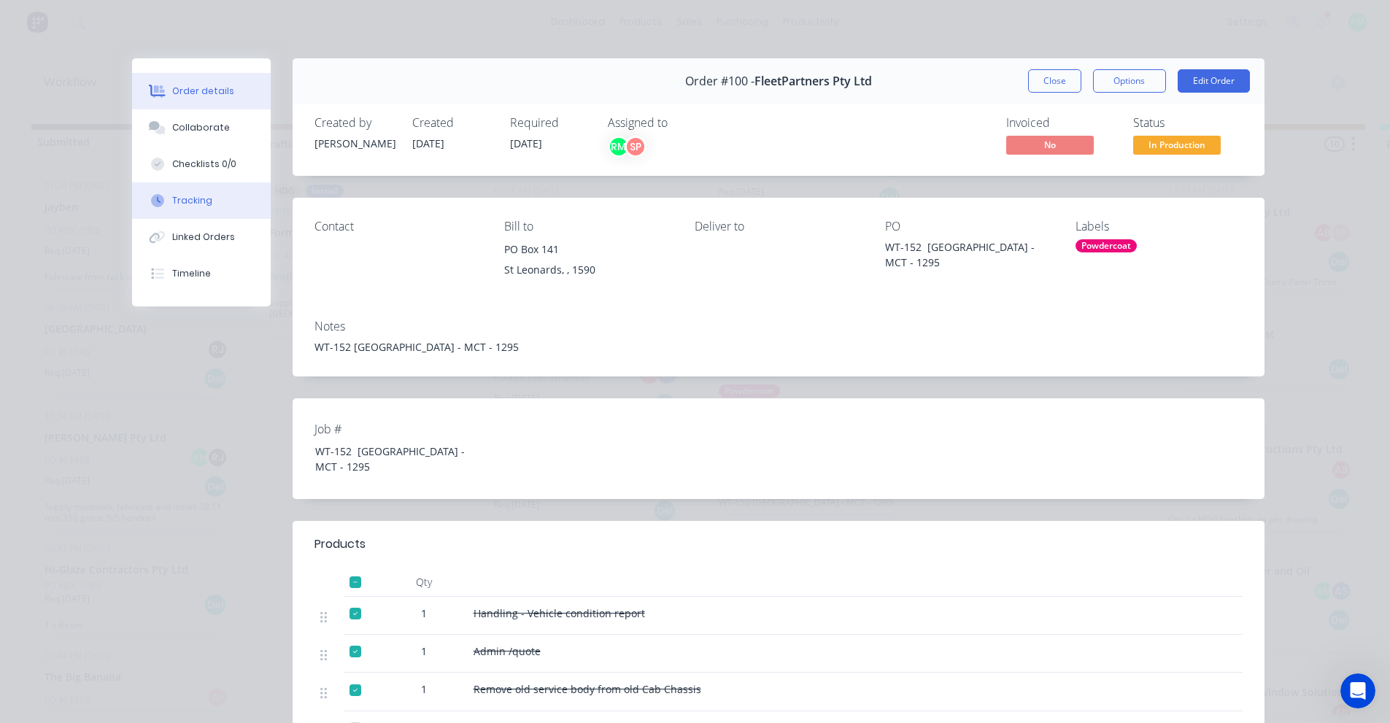
click at [208, 190] on button "Tracking" at bounding box center [201, 200] width 139 height 36
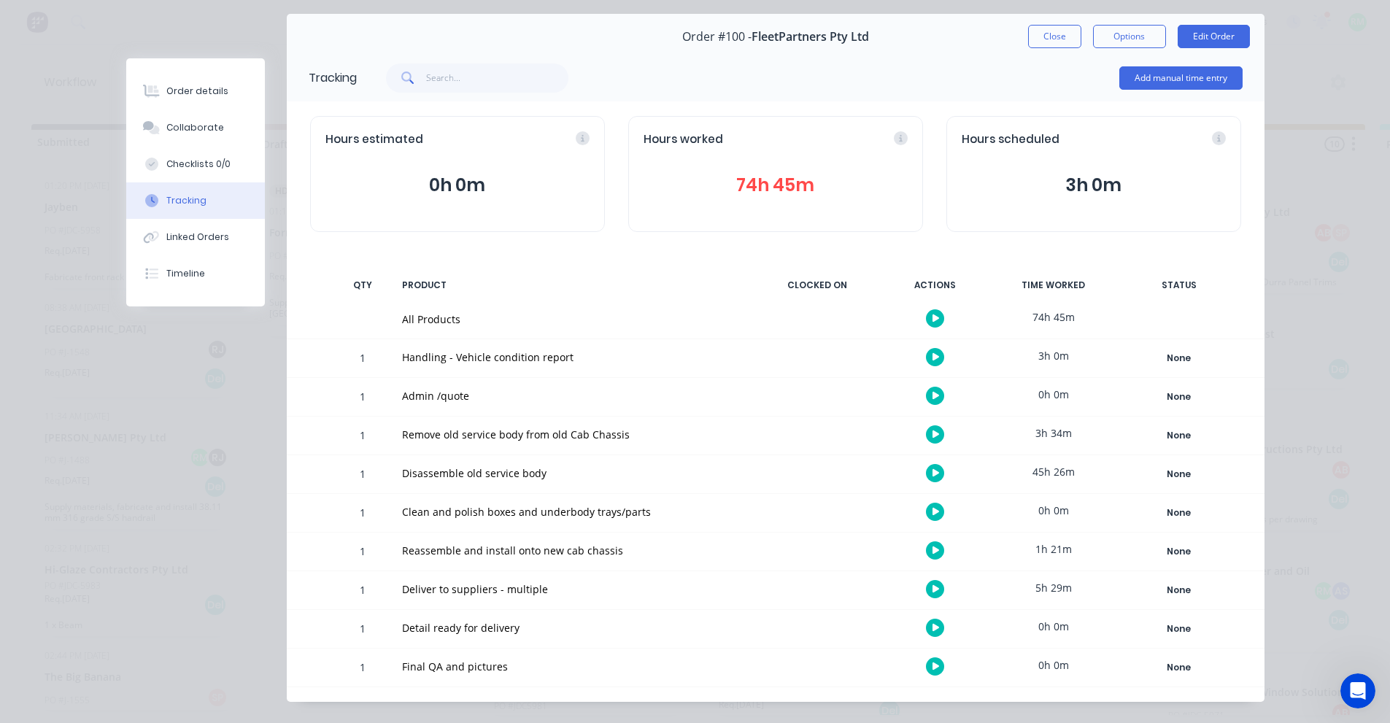
scroll to position [69, 0]
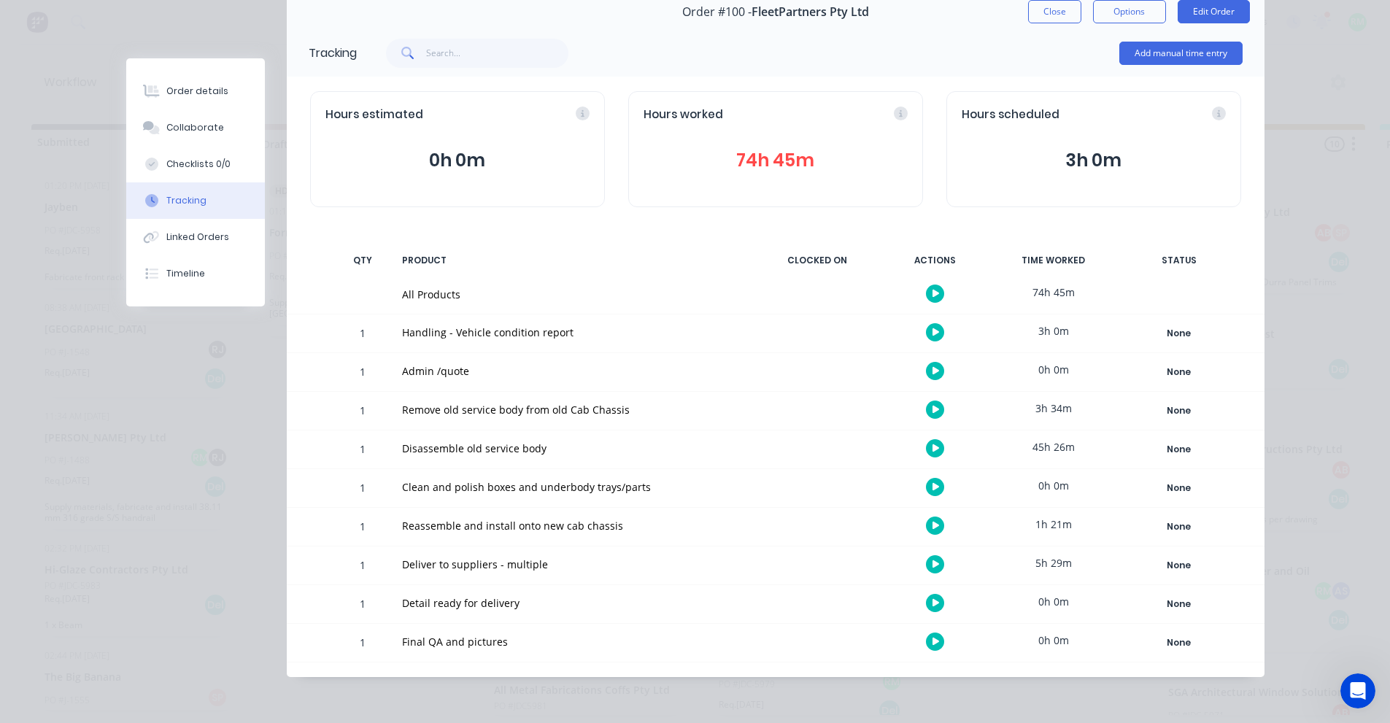
drag, startPoint x: 1035, startPoint y: 16, endPoint x: 1001, endPoint y: 60, distance: 55.2
click at [1034, 16] on button "Close" at bounding box center [1054, 11] width 53 height 23
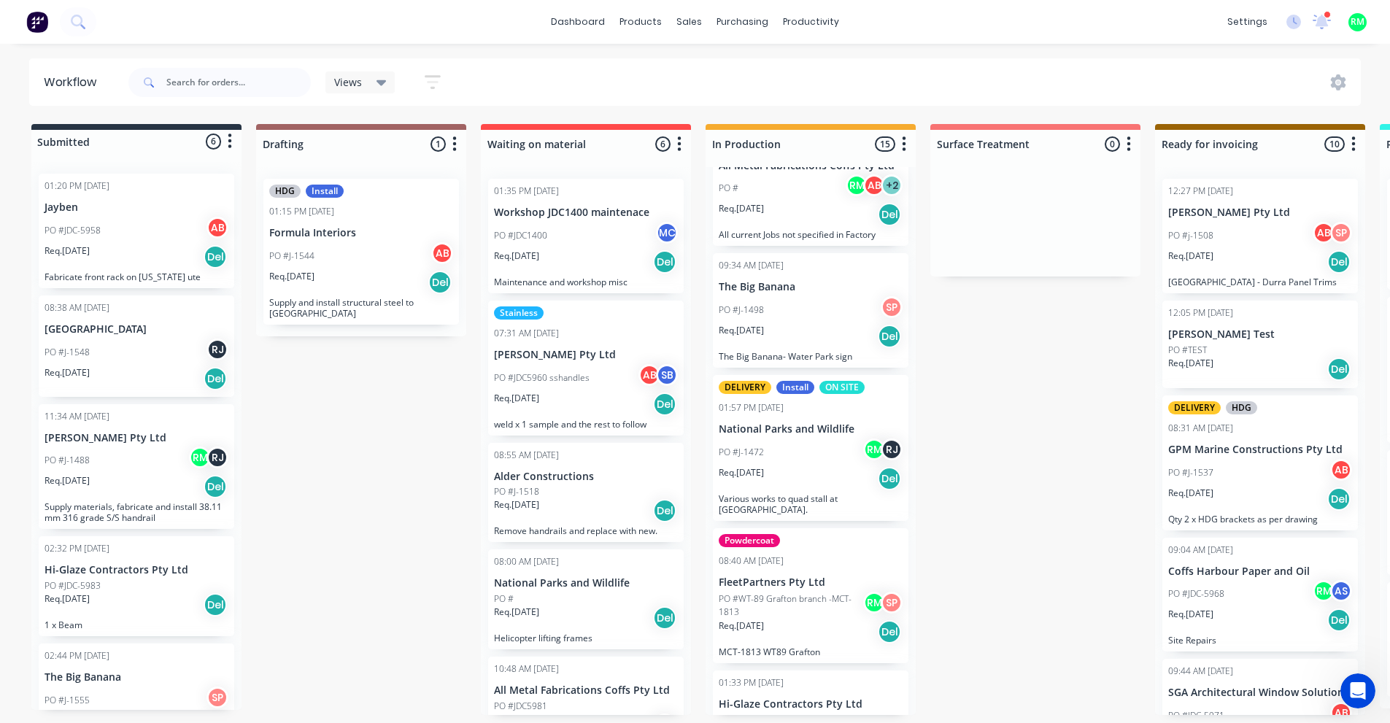
scroll to position [66, 0]
